Goal: Transaction & Acquisition: Purchase product/service

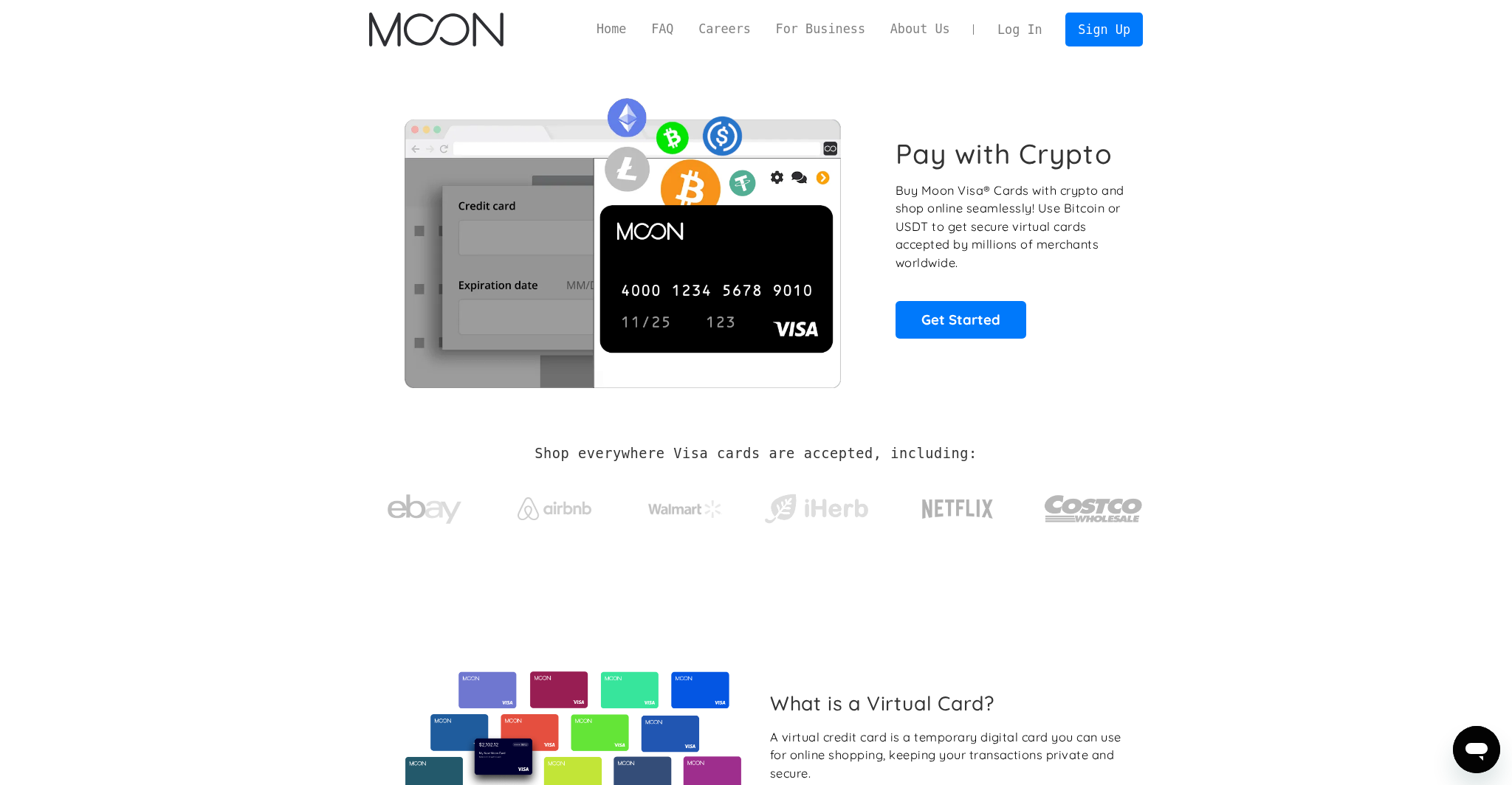
click at [1012, 31] on link "Log In" at bounding box center [1019, 29] width 70 height 32
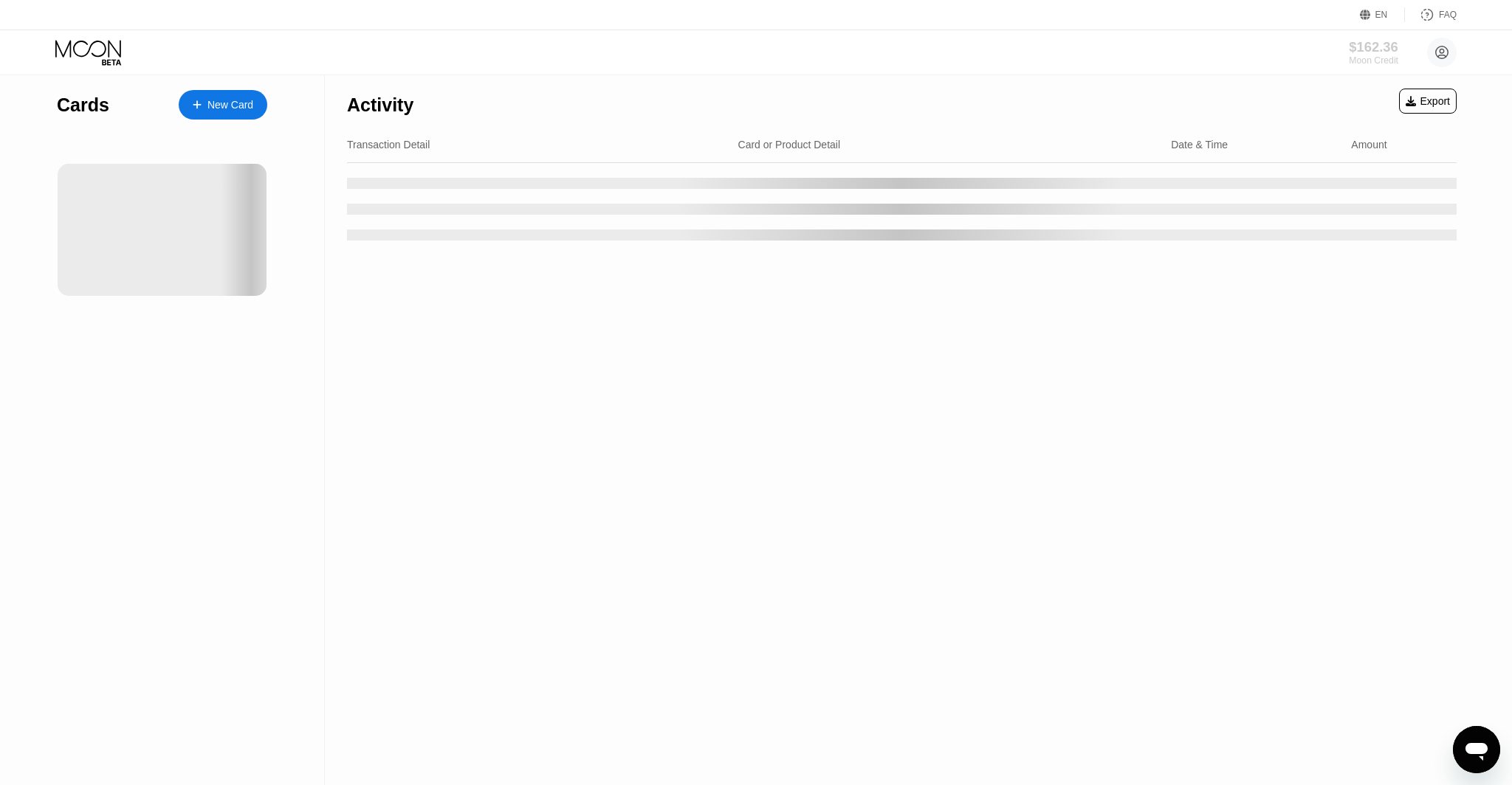
click at [1363, 47] on div "$162.36" at bounding box center [1373, 47] width 50 height 16
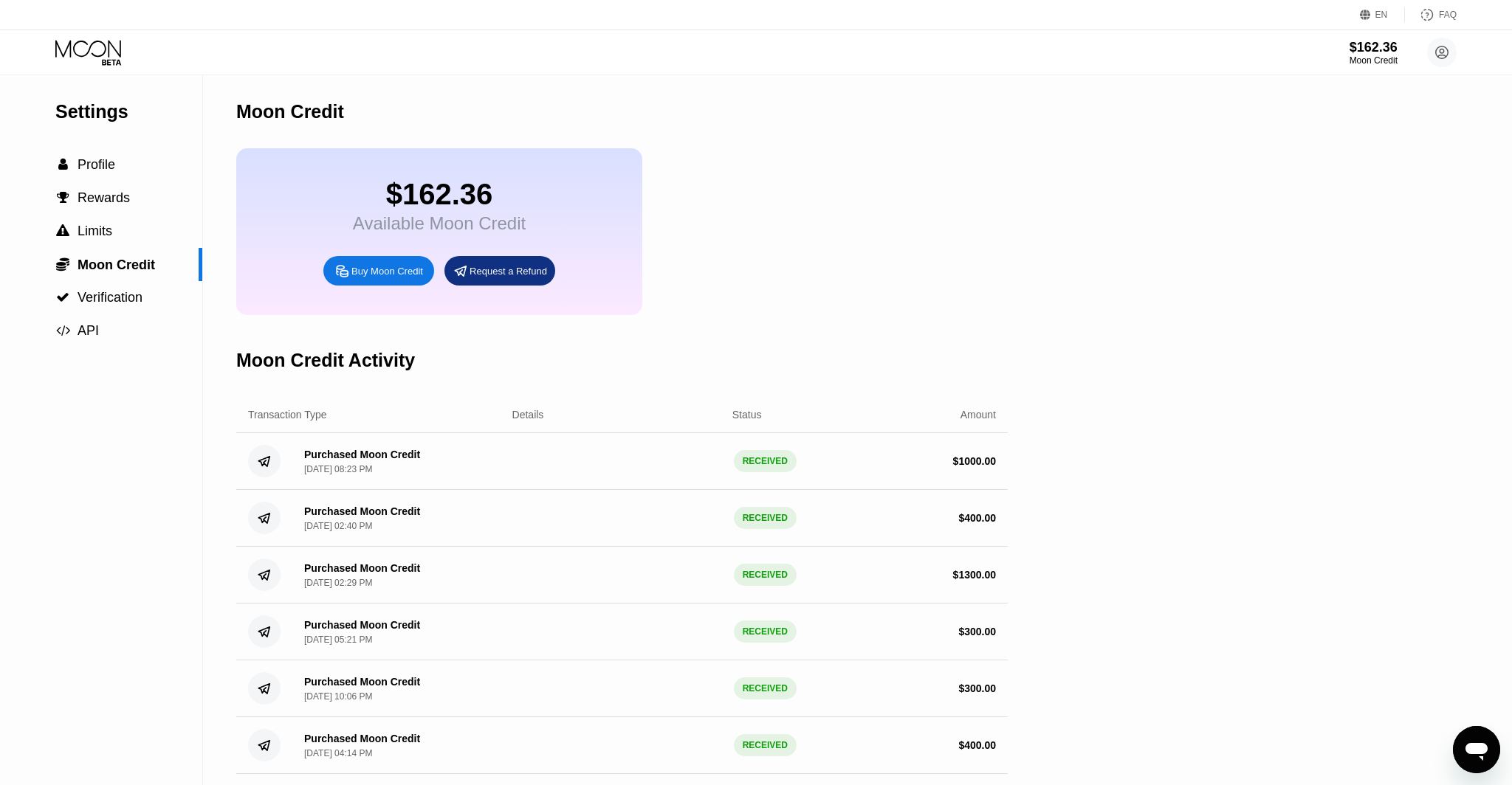
click at [81, 44] on icon at bounding box center [89, 52] width 69 height 26
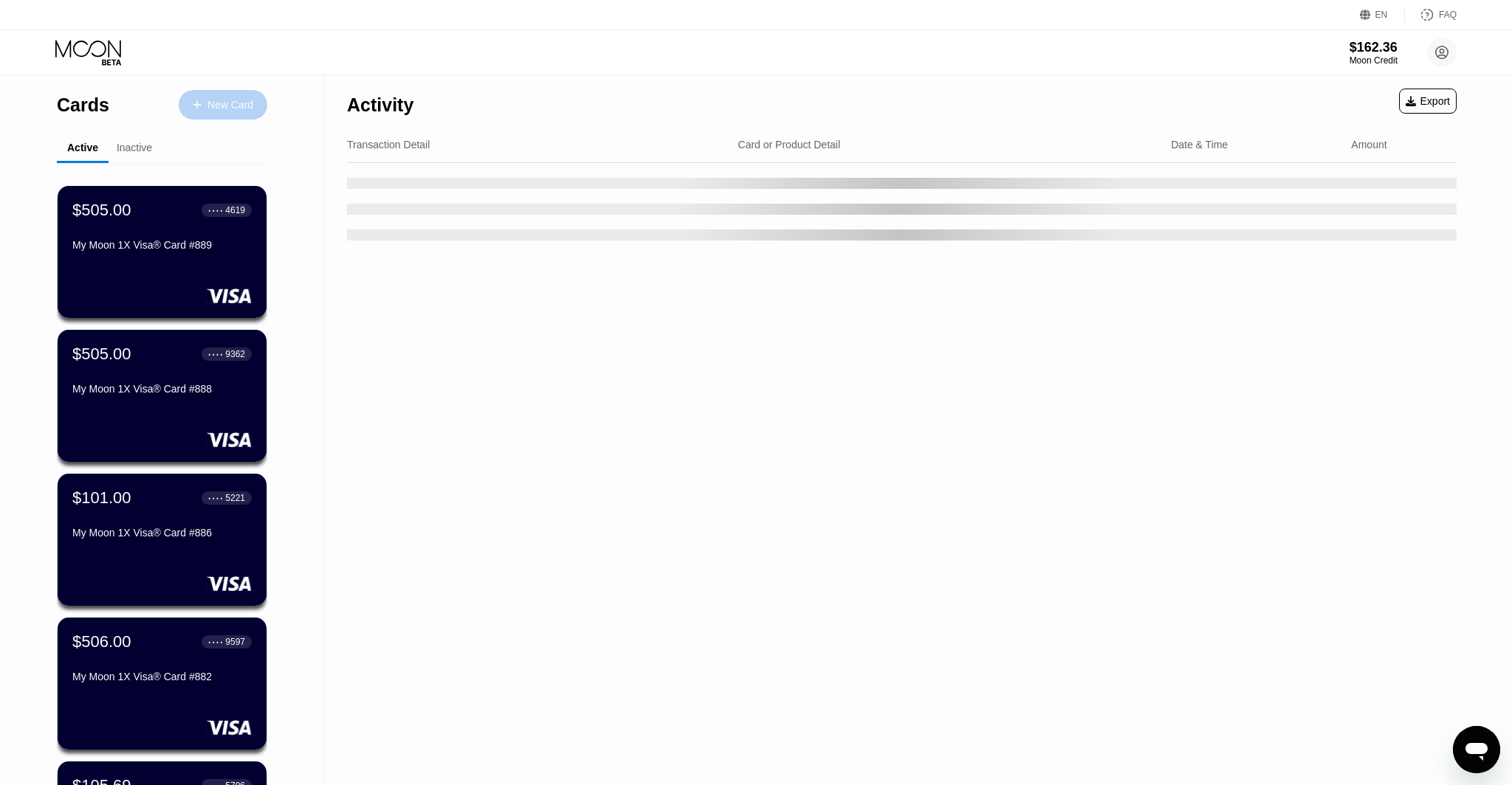
click at [220, 109] on div "New Card" at bounding box center [230, 105] width 46 height 13
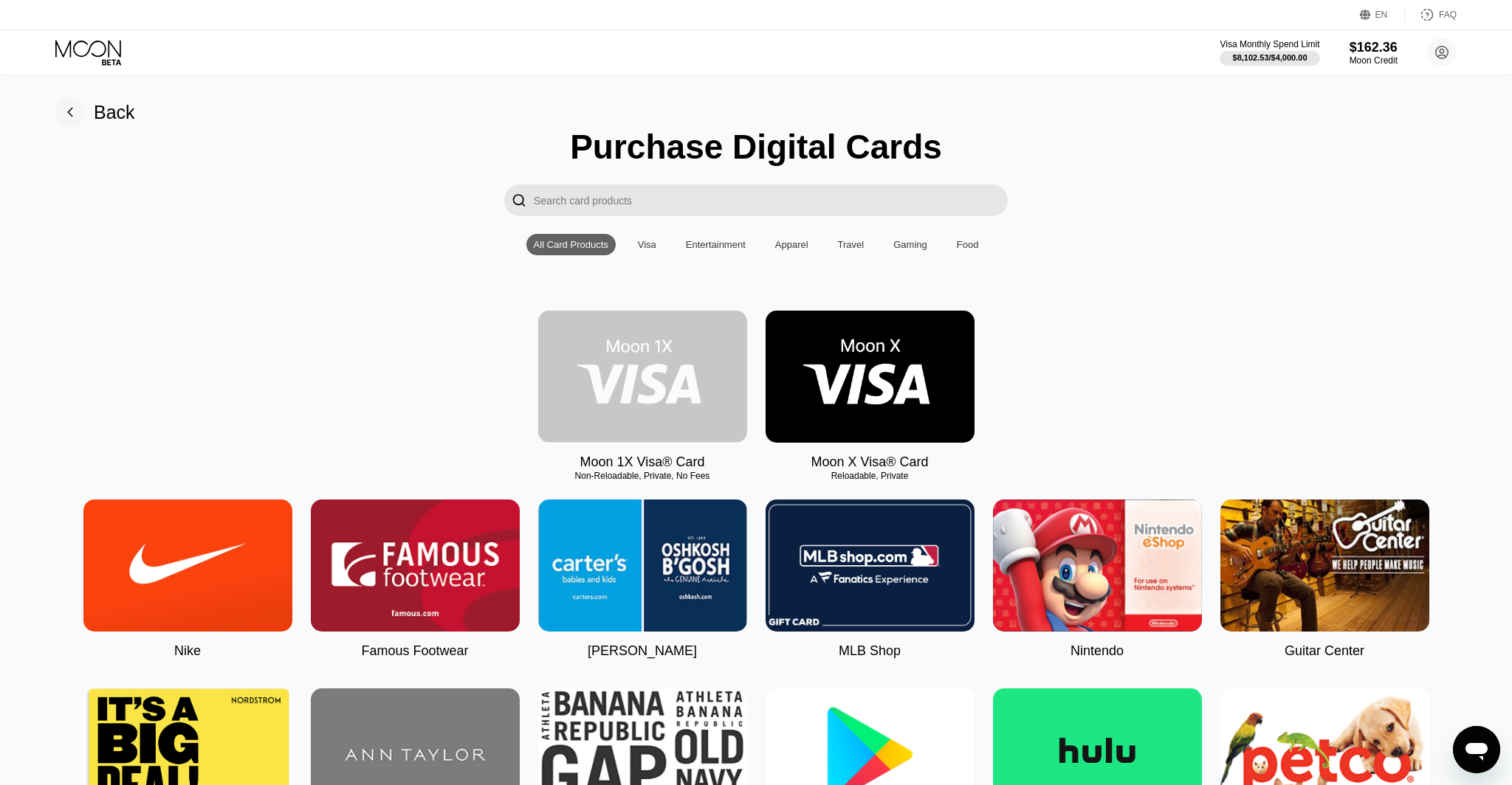
click at [669, 355] on img at bounding box center [642, 376] width 209 height 132
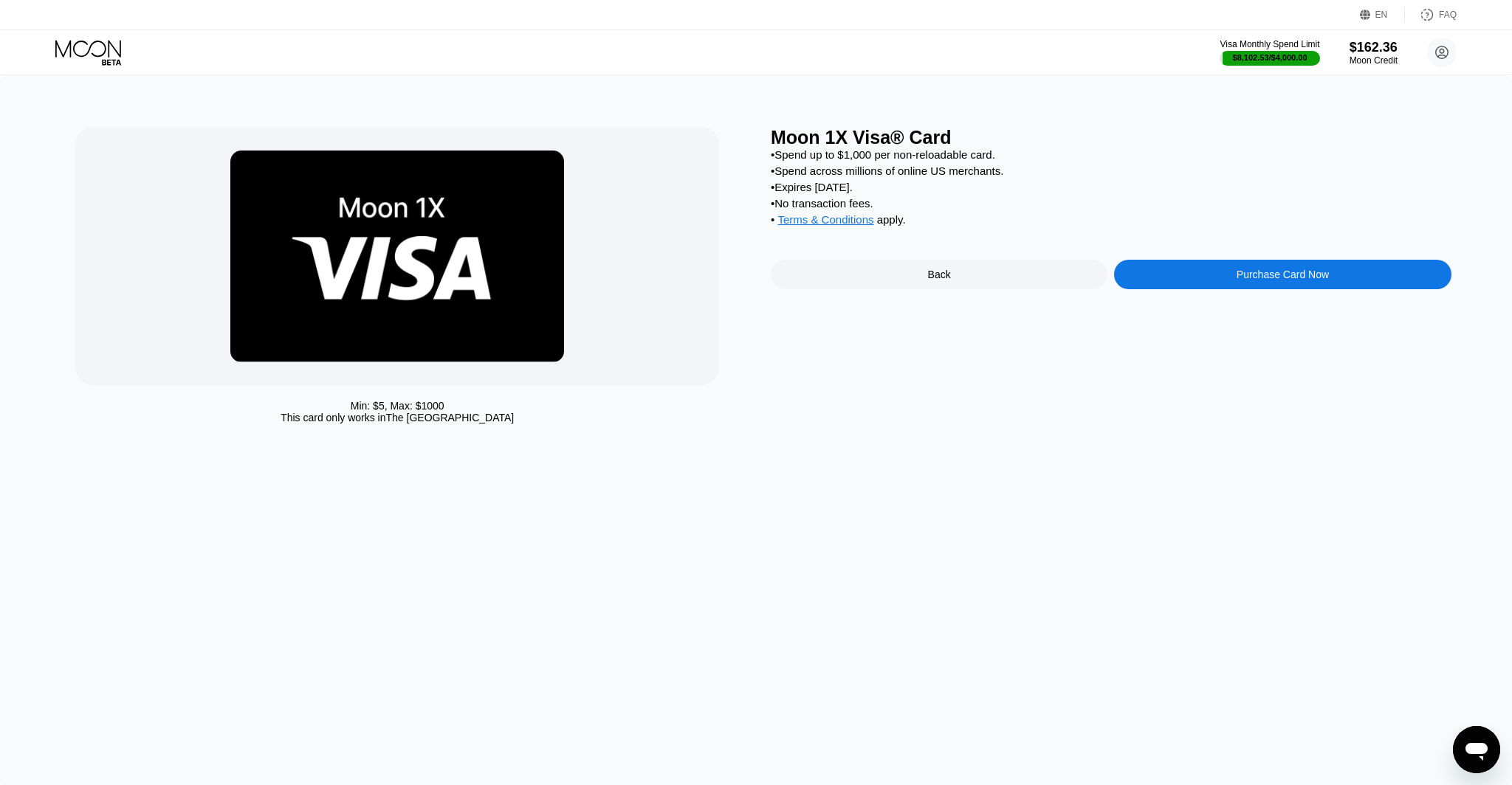
click at [94, 55] on icon at bounding box center [88, 47] width 66 height 17
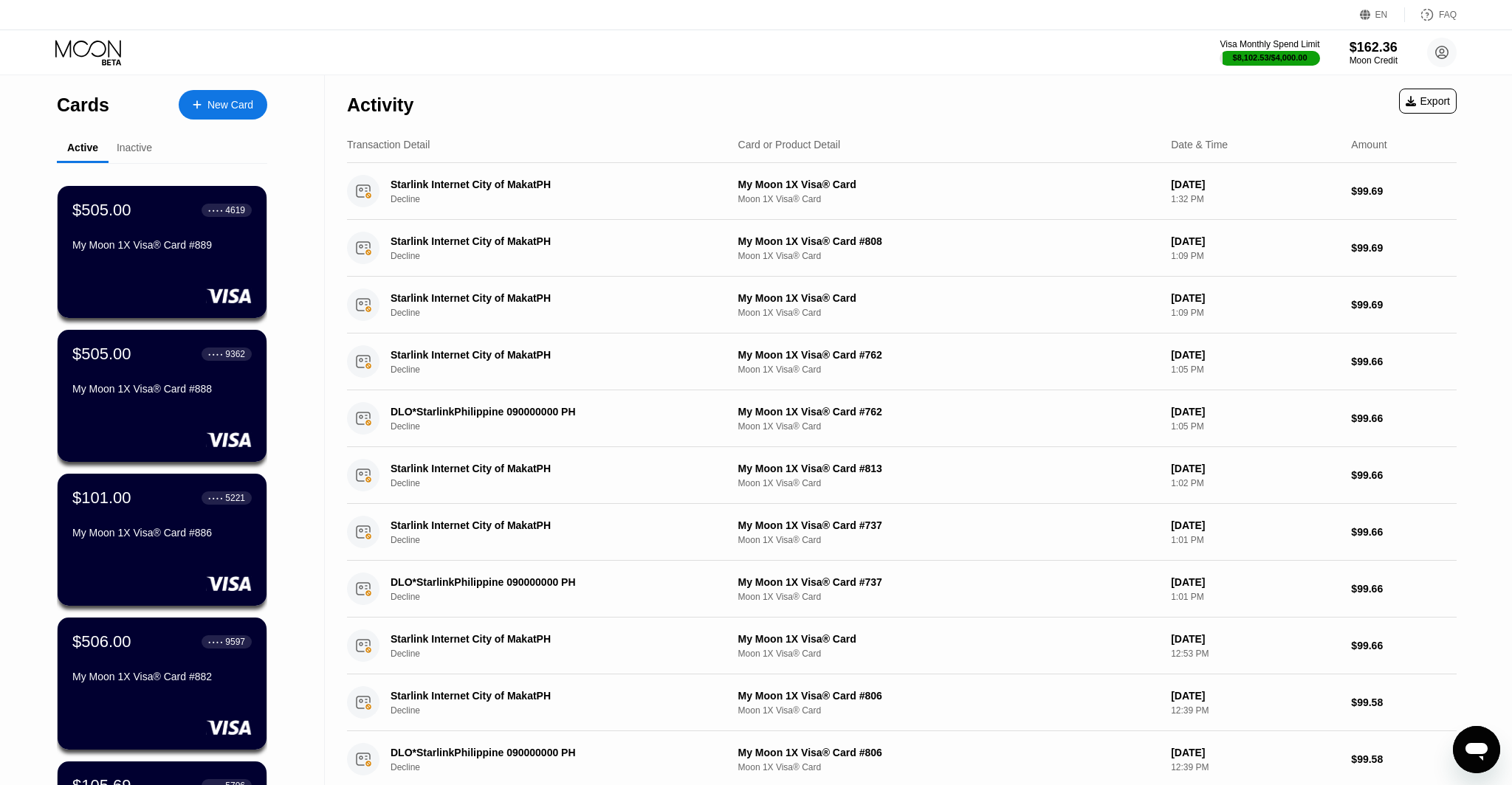
click at [214, 97] on div "New Card" at bounding box center [223, 104] width 89 height 29
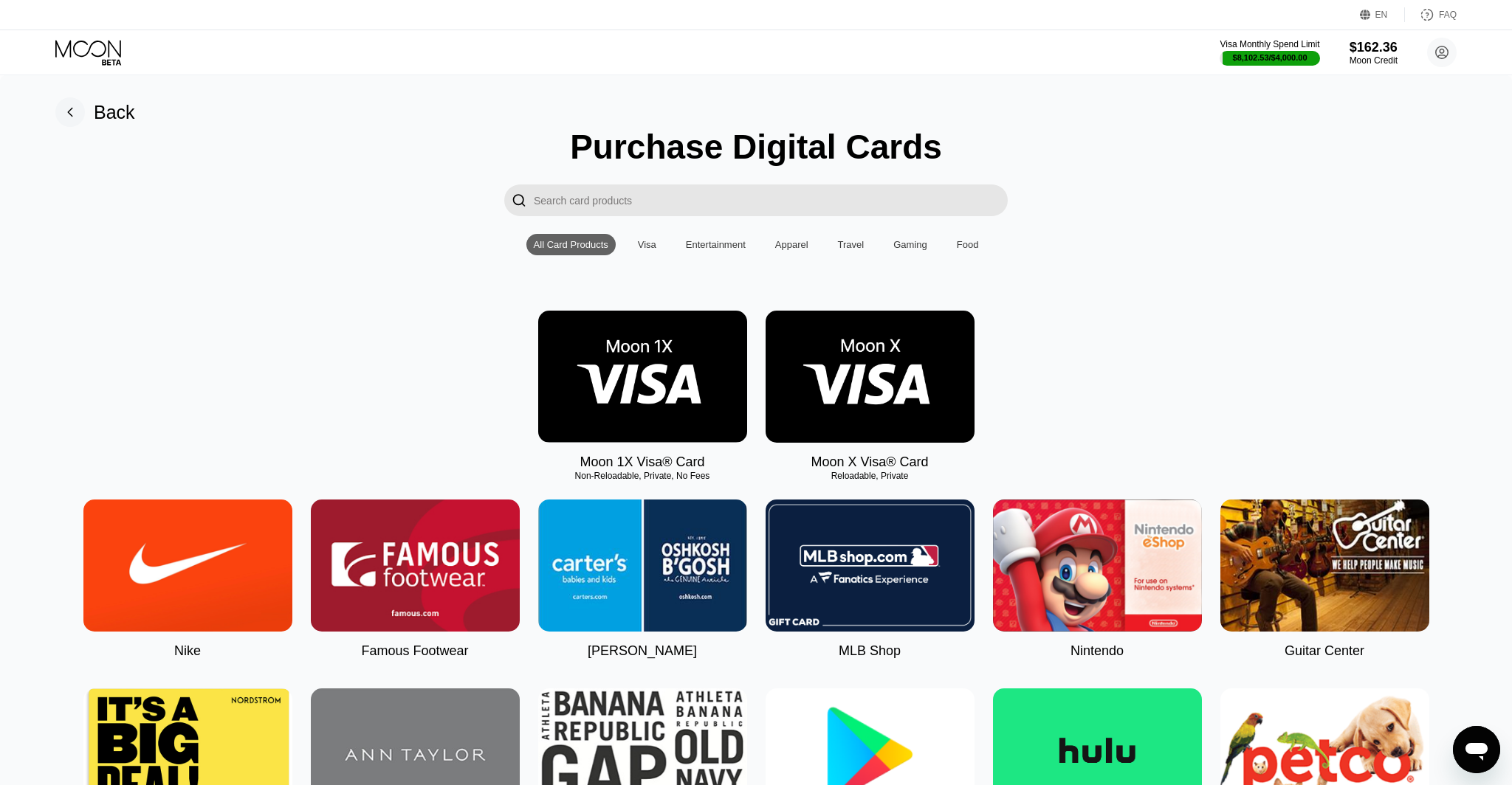
click at [652, 387] on img at bounding box center [642, 376] width 209 height 132
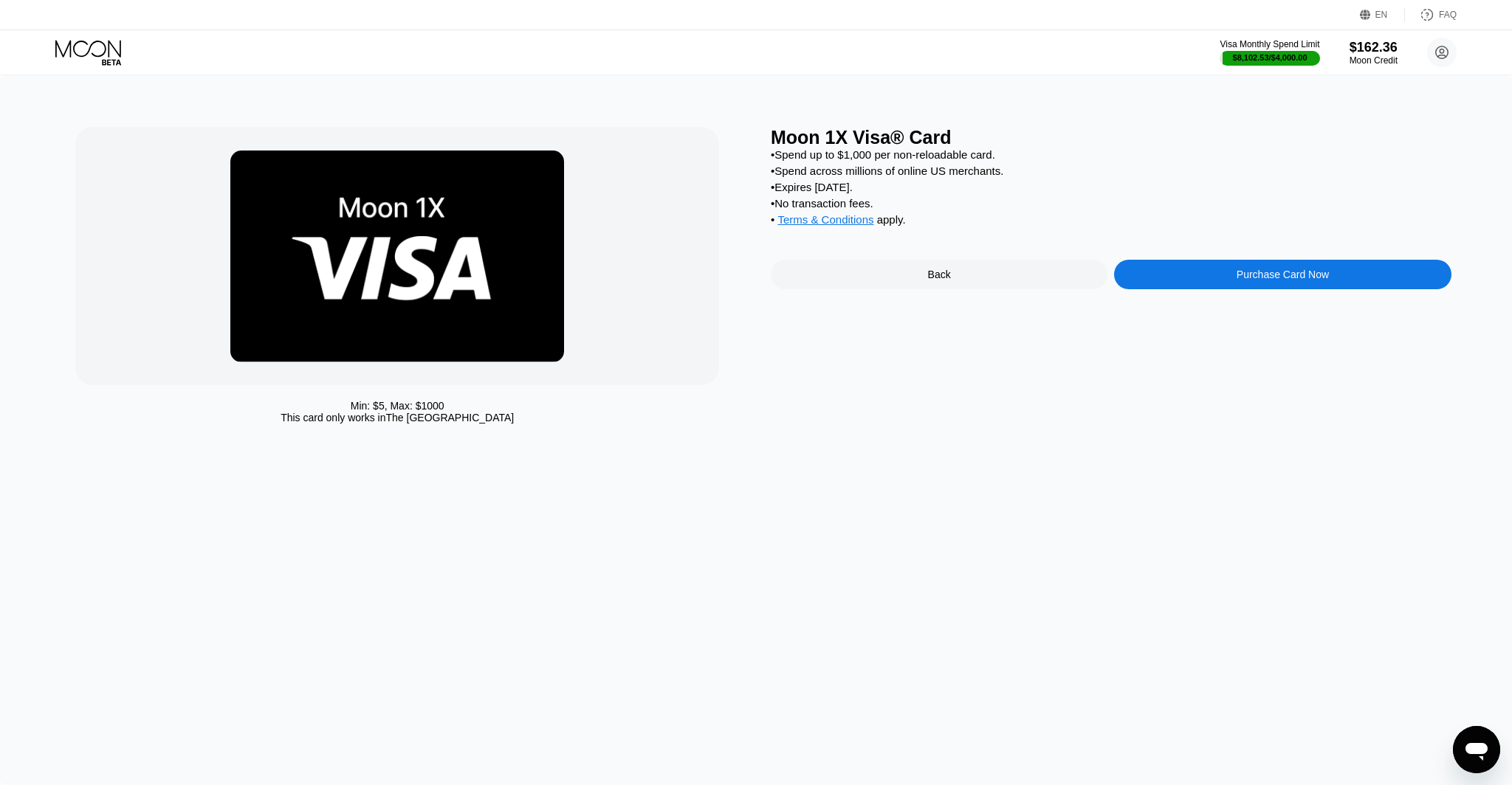
click at [1217, 287] on div "Purchase Card Now" at bounding box center [1282, 274] width 337 height 29
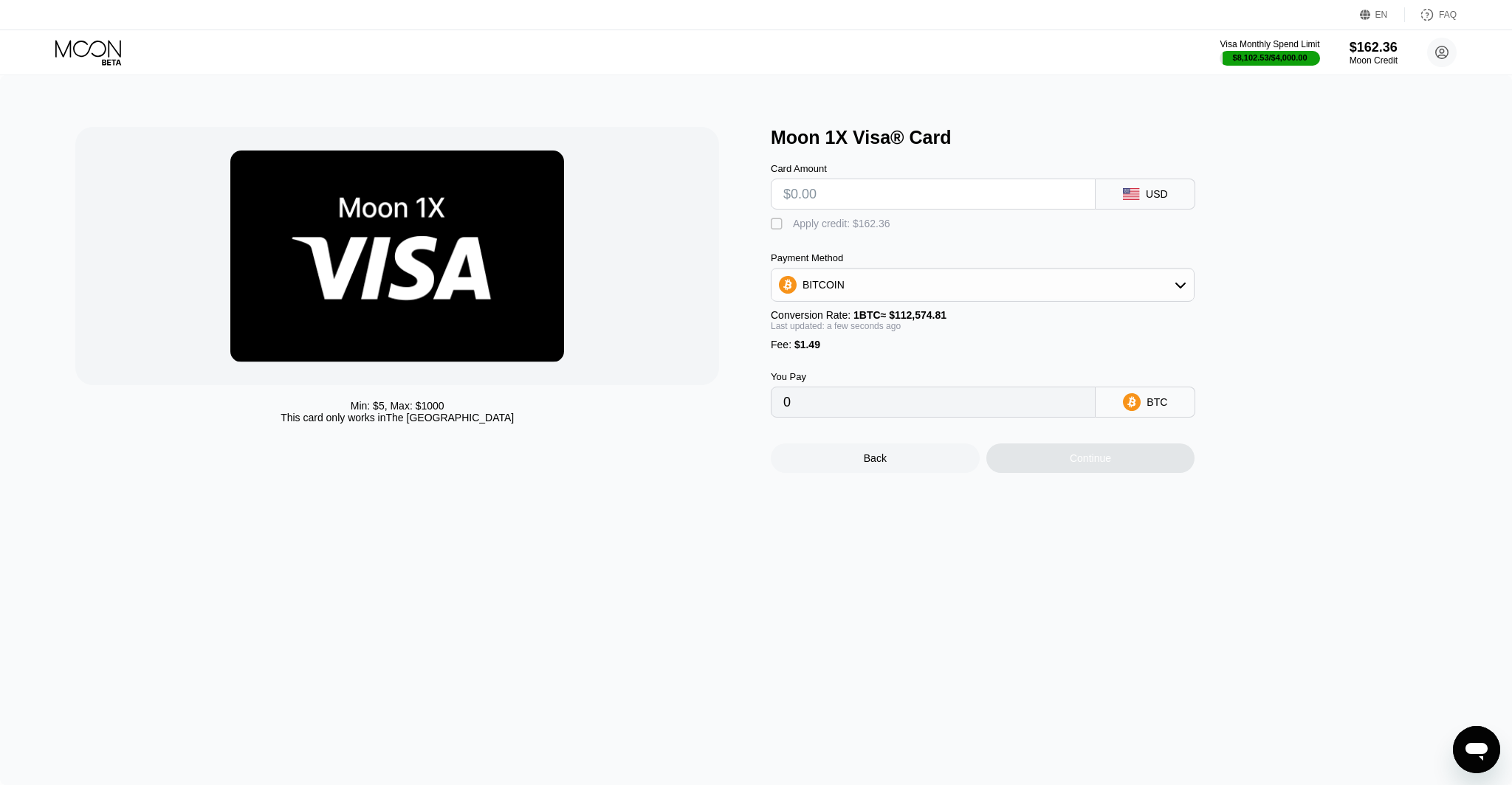
click at [829, 194] on input "text" at bounding box center [932, 194] width 300 height 29
type input "$1"
type input "0.00002212"
type input "$10"
type input "0.00010207"
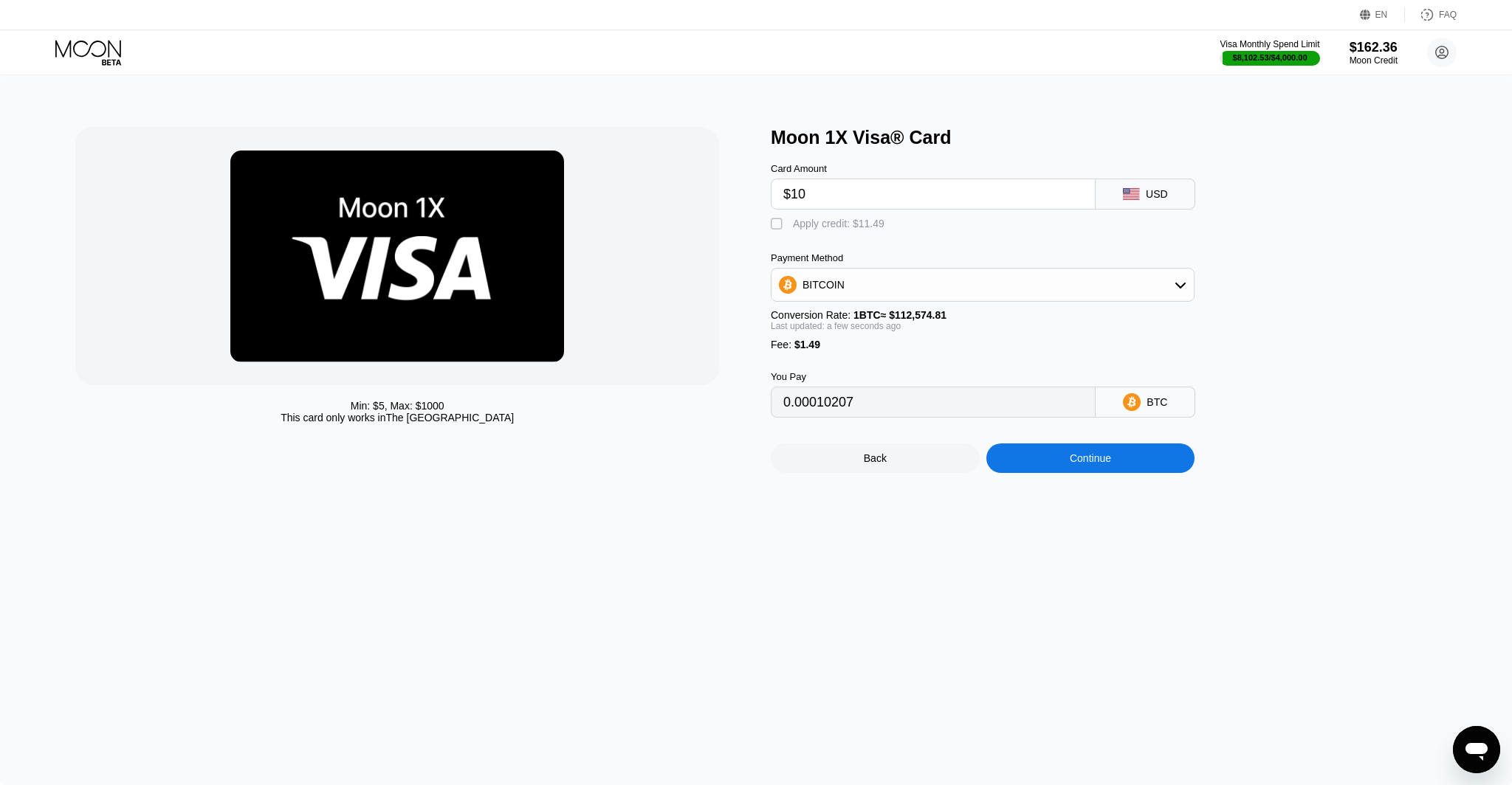
type input "$100"
type input "0.00090154"
type input "$100.5"
type input "0.00090598"
type input "$100.5"
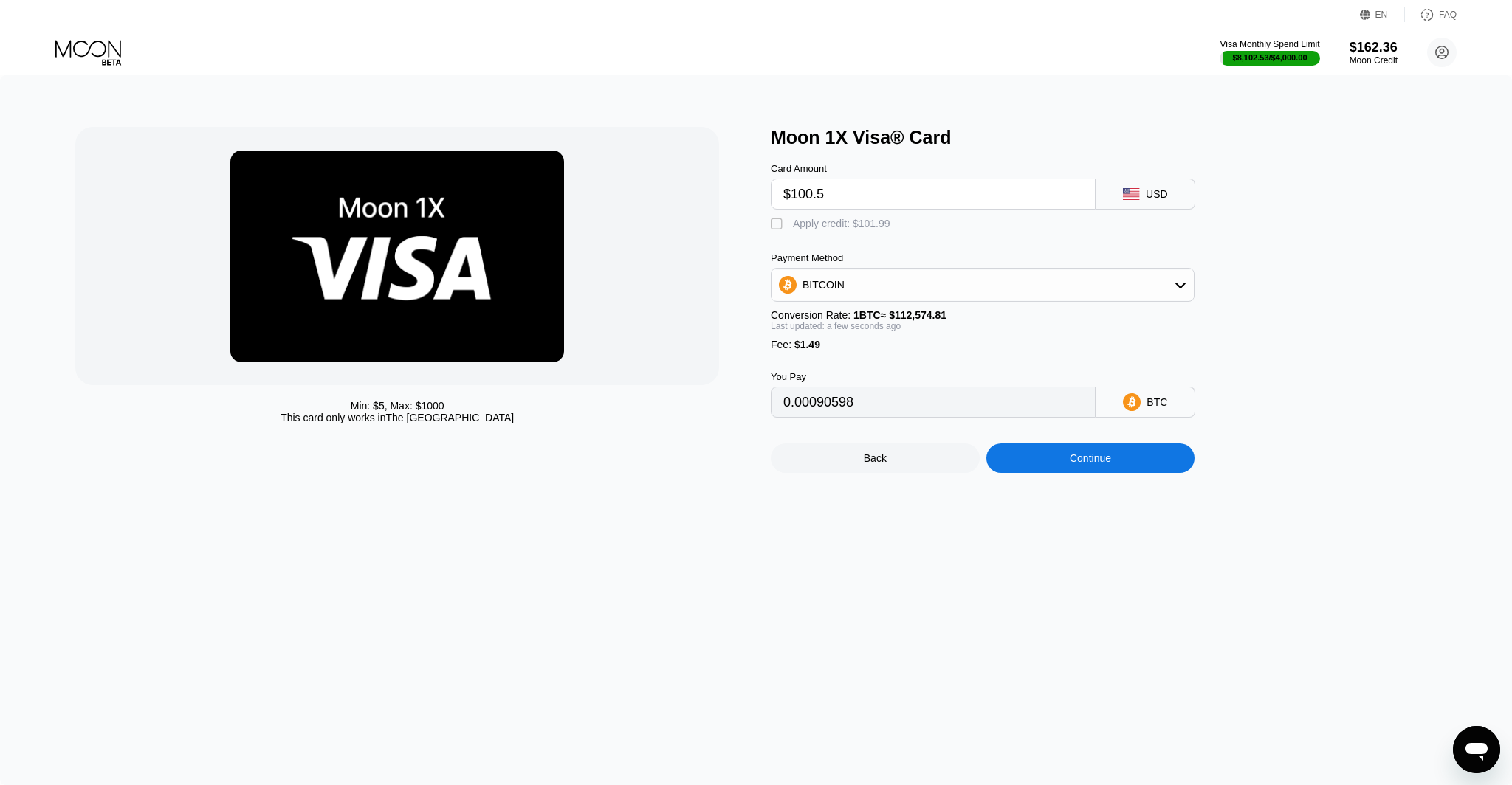
click at [775, 220] on div "" at bounding box center [777, 224] width 15 height 15
type input "0"
click at [1111, 456] on div "Continue" at bounding box center [1090, 458] width 41 height 12
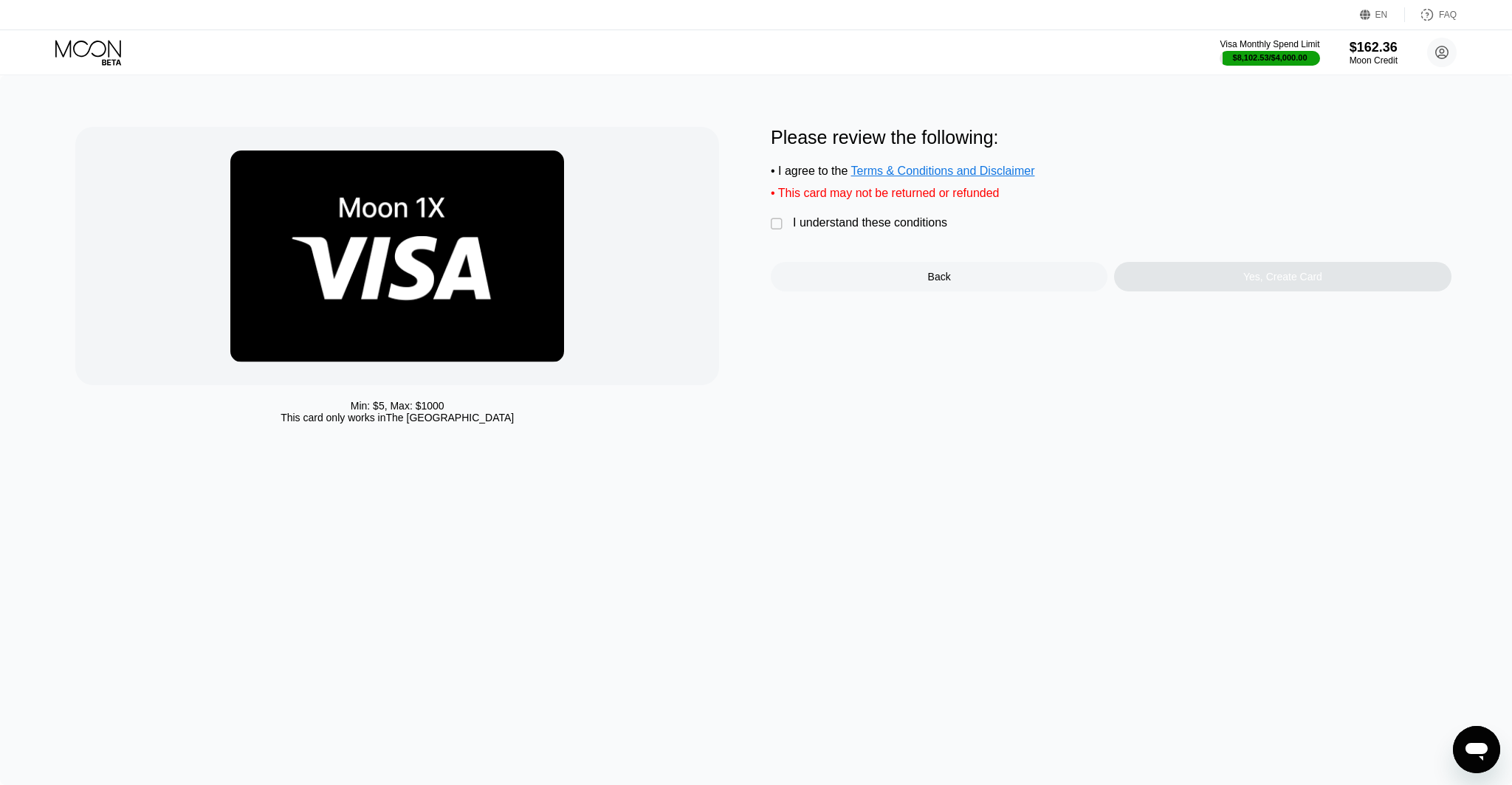
click at [772, 225] on div "" at bounding box center [777, 224] width 15 height 15
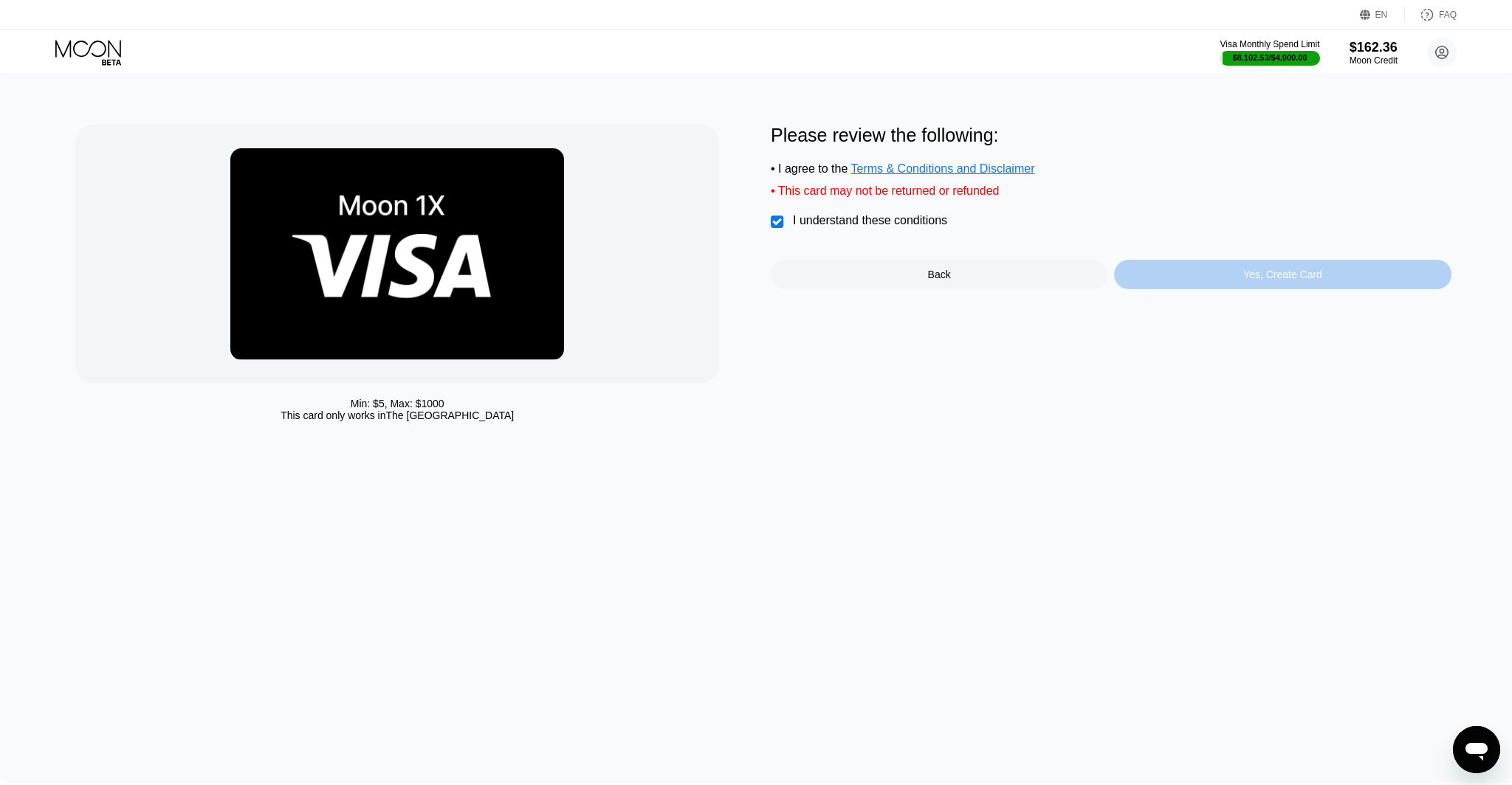
scroll to position [3, 0]
click at [1193, 277] on div "Yes, Create Card" at bounding box center [1282, 274] width 337 height 29
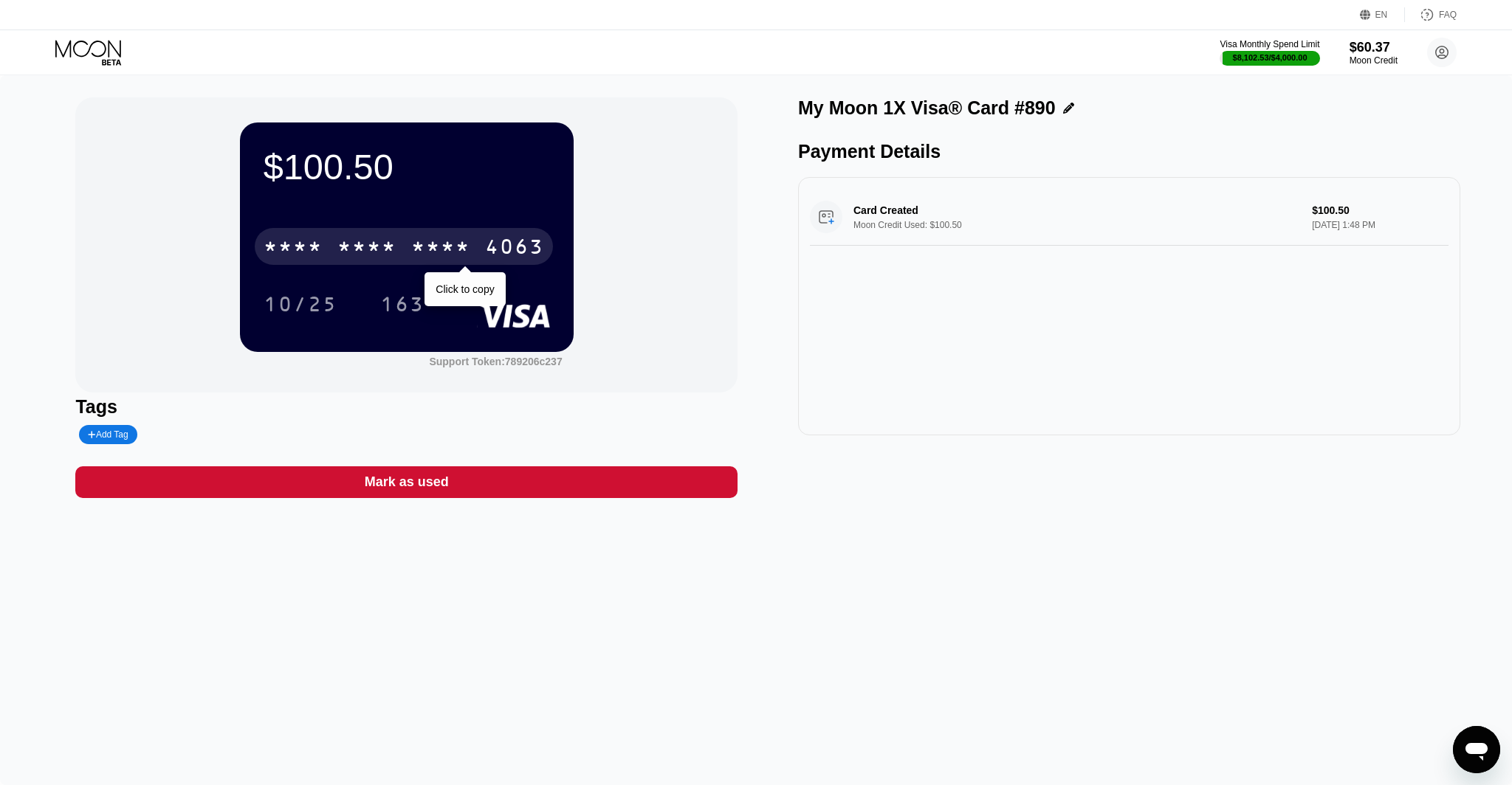
click at [294, 251] on div "* * * *" at bounding box center [293, 249] width 59 height 24
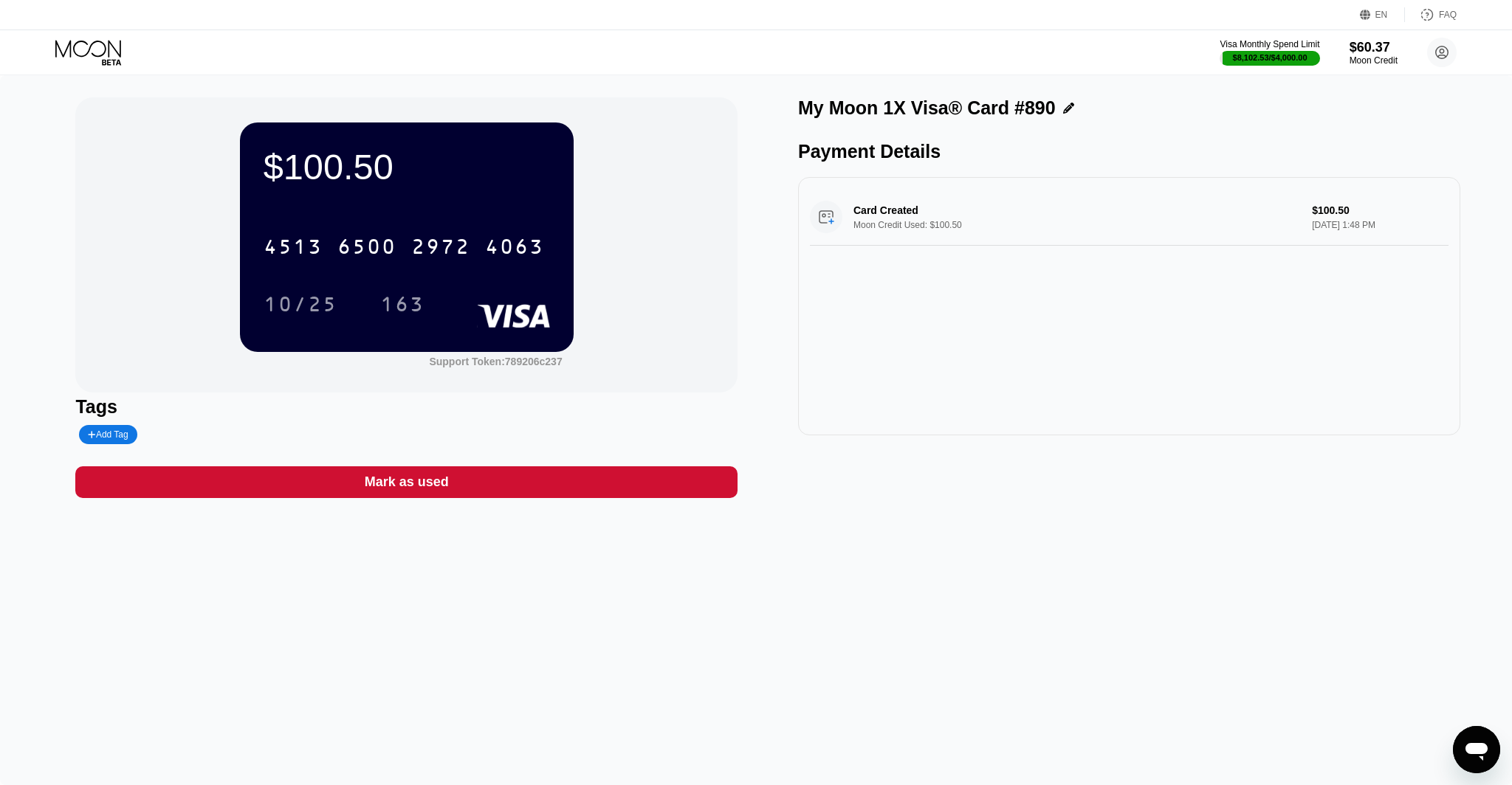
click at [323, 221] on div "[CREDIT_CARD_NUMBER]" at bounding box center [406, 241] width 286 height 50
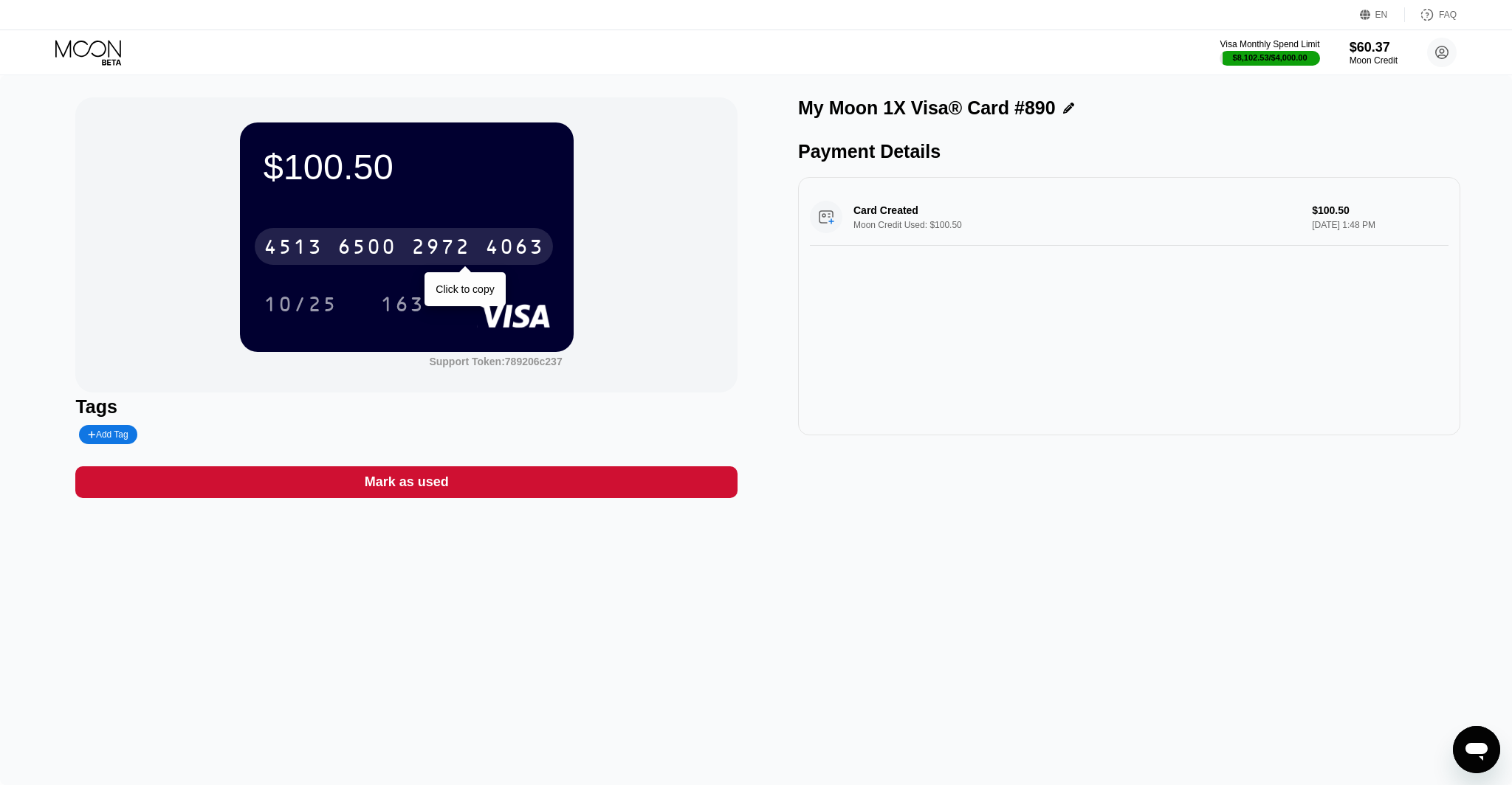
click at [322, 232] on div "4513 6500 2972 4063" at bounding box center [403, 246] width 298 height 37
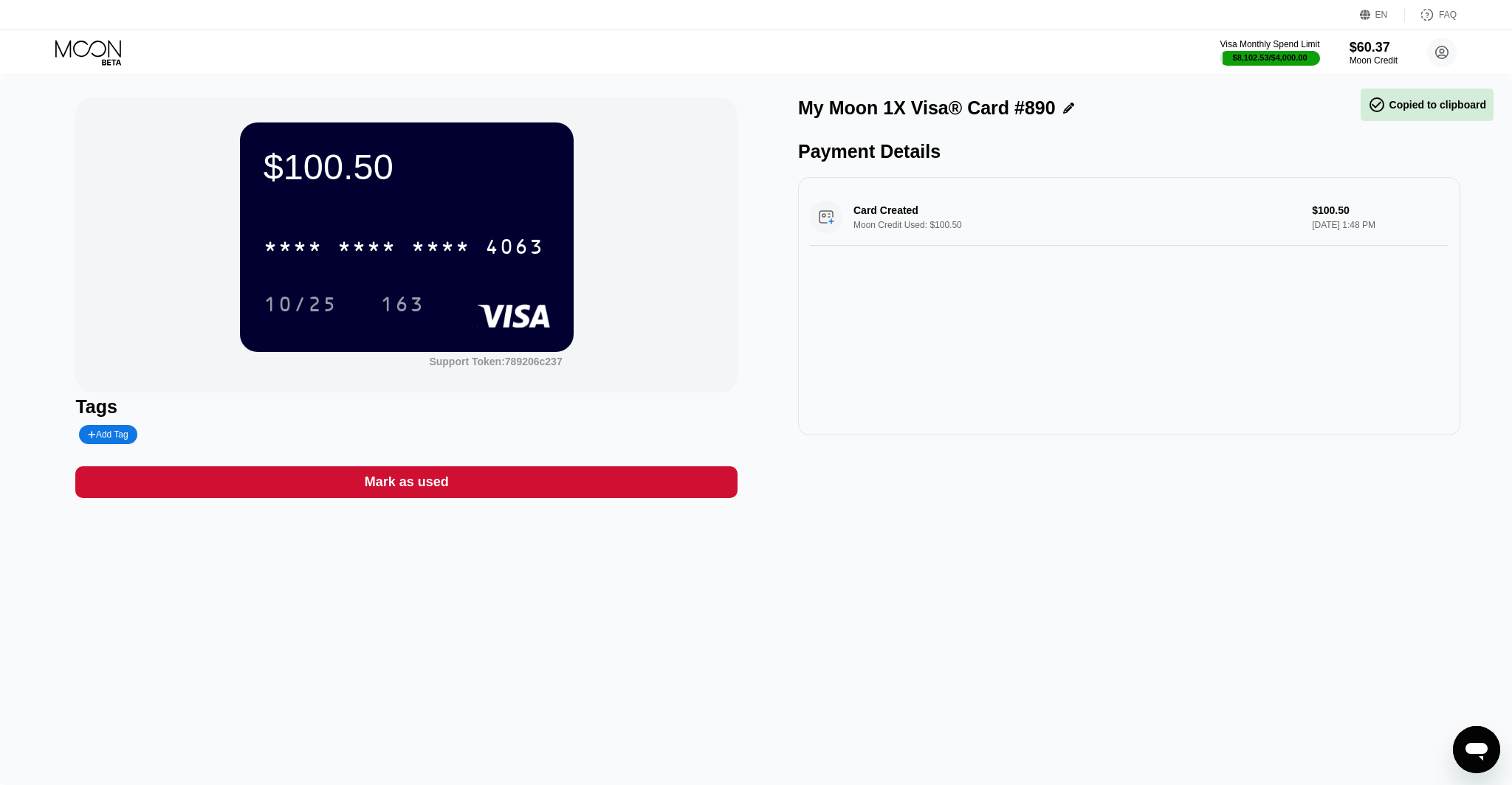
drag, startPoint x: 157, startPoint y: 167, endPoint x: 205, endPoint y: 203, distance: 60.0
click at [157, 168] on div "$100.50 * * * * * * * * * * * * 4063 10/25 163 Support Token: 789206c237" at bounding box center [406, 244] width 662 height 295
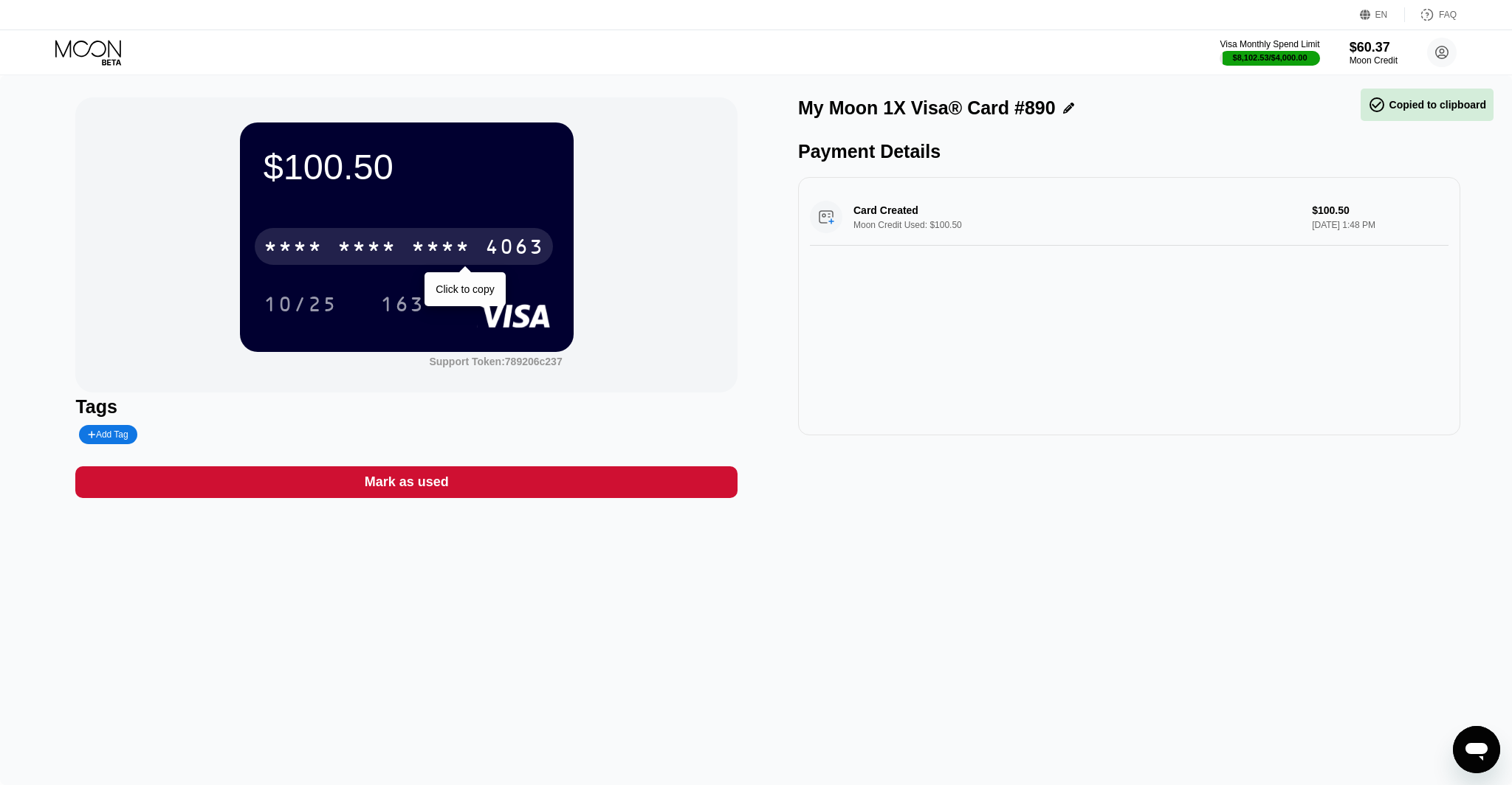
click at [355, 240] on div "* * * *" at bounding box center [367, 249] width 59 height 24
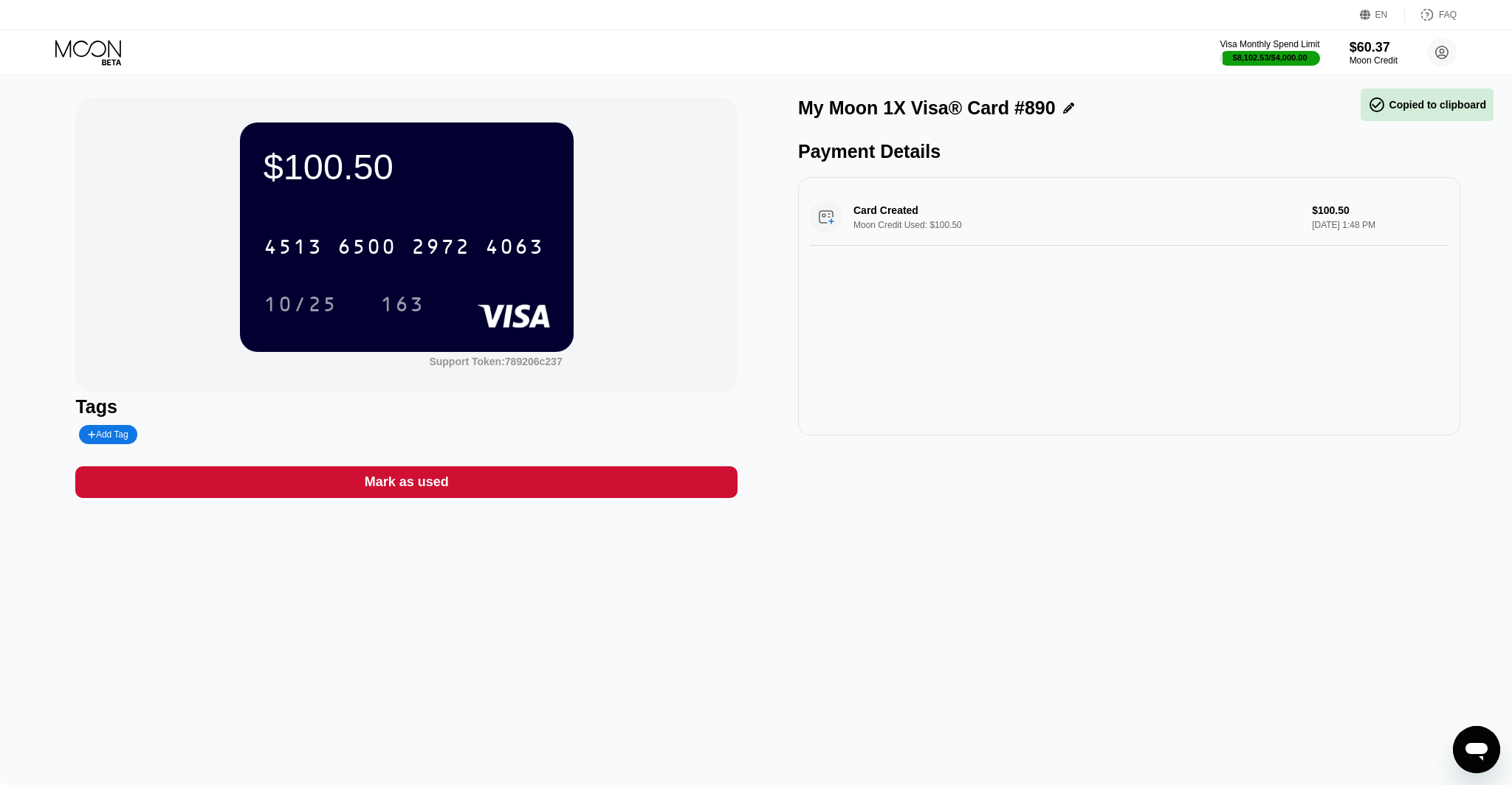
click at [129, 172] on div "$100.50 4513 6500 2972 4063 10/25 163 Support Token: 789206c237" at bounding box center [406, 244] width 662 height 295
drag, startPoint x: 124, startPoint y: 64, endPoint x: 114, endPoint y: 64, distance: 10.0
click at [124, 64] on div at bounding box center [100, 52] width 91 height 26
click at [82, 59] on icon at bounding box center [89, 52] width 69 height 26
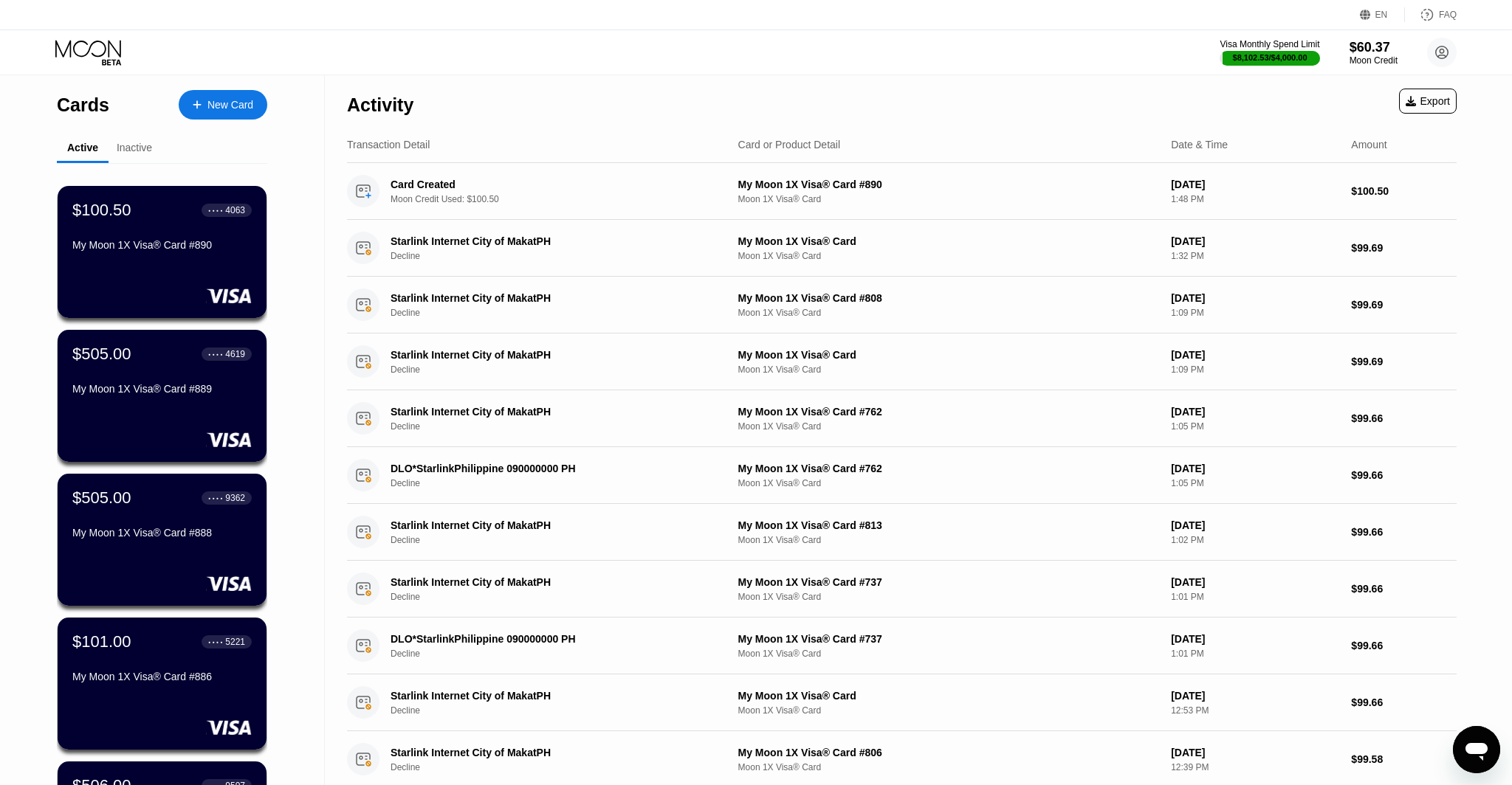
click at [127, 137] on div "Inactive" at bounding box center [134, 149] width 51 height 28
click at [132, 145] on div "Inactive" at bounding box center [134, 147] width 36 height 12
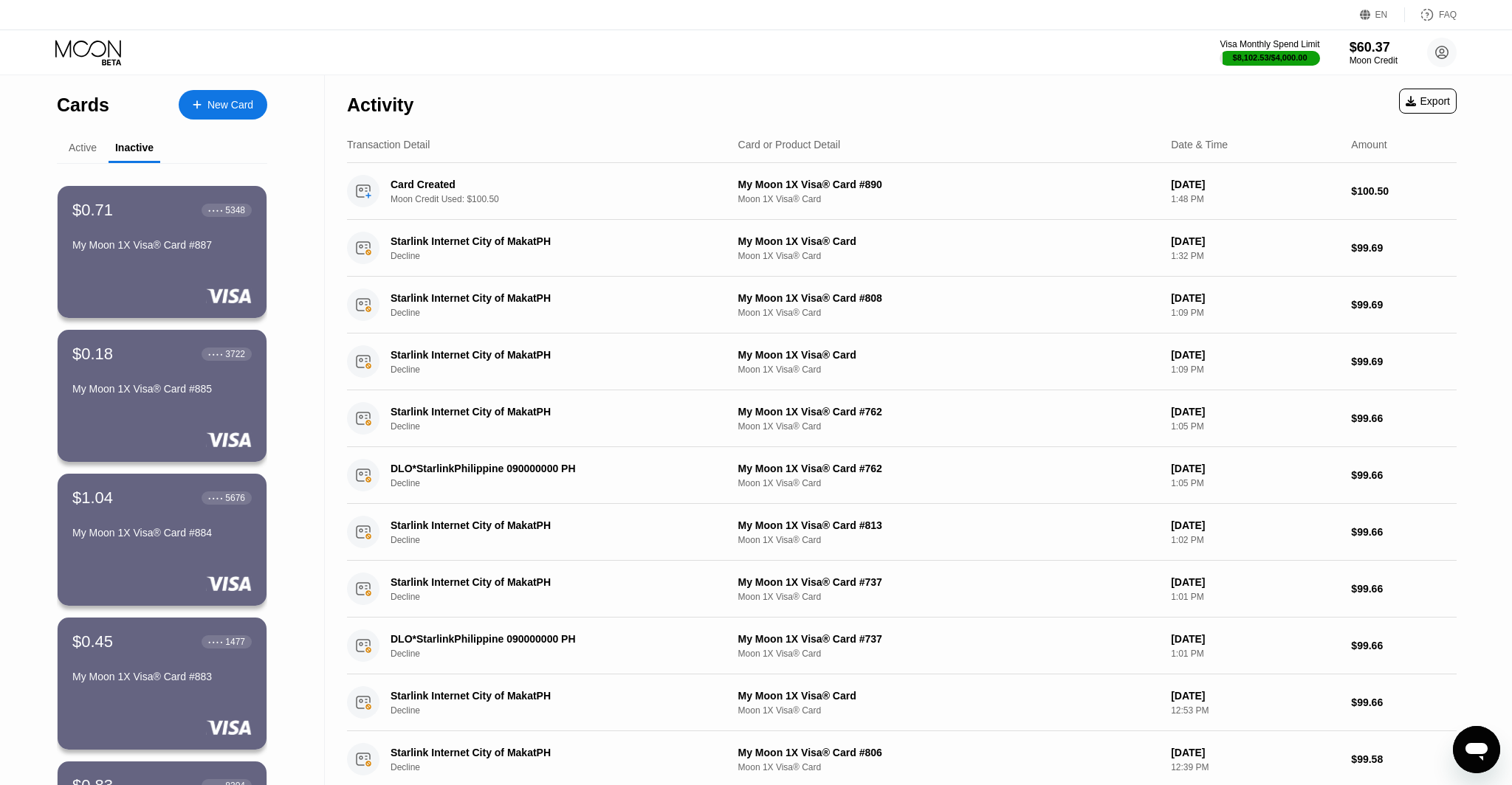
click at [68, 156] on div "Active" at bounding box center [82, 149] width 51 height 28
click at [90, 159] on div "Active" at bounding box center [82, 149] width 51 height 28
click at [88, 153] on div "Active" at bounding box center [82, 147] width 28 height 12
